Goal: Task Accomplishment & Management: Use online tool/utility

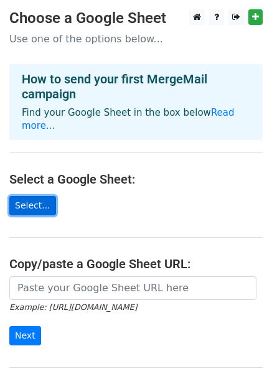
click at [36, 196] on link "Select..." at bounding box center [32, 205] width 47 height 19
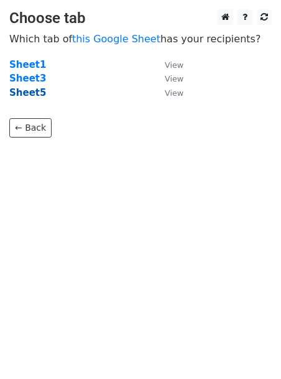
click at [27, 93] on strong "Sheet5" at bounding box center [27, 92] width 37 height 11
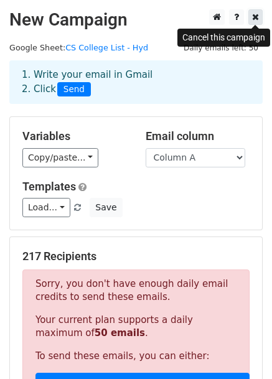
click at [256, 15] on icon at bounding box center [255, 16] width 7 height 9
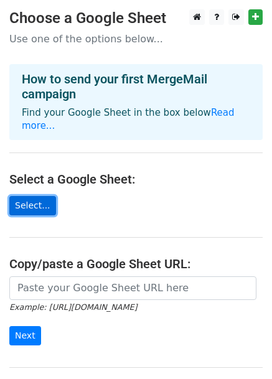
click at [27, 197] on link "Select..." at bounding box center [32, 205] width 47 height 19
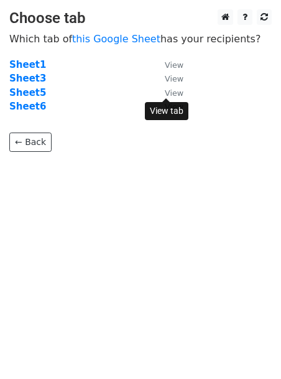
click at [175, 92] on small "View" at bounding box center [174, 92] width 19 height 9
click at [28, 94] on strong "Sheet5" at bounding box center [27, 92] width 37 height 11
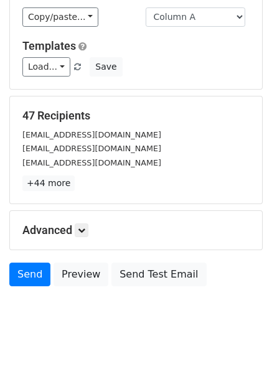
scroll to position [151, 0]
